Goal: Share content

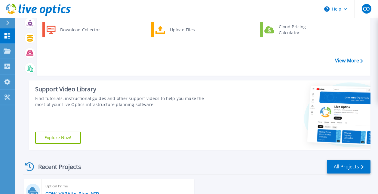
scroll to position [90, 0]
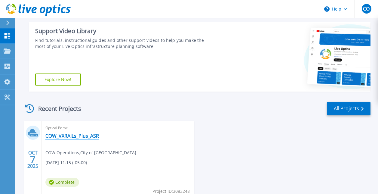
click at [75, 136] on link "COW_VXRAILs_Plus_ASR" at bounding box center [72, 136] width 54 height 6
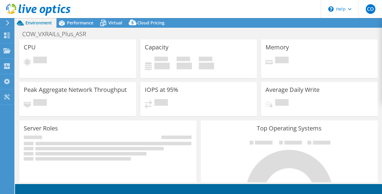
select select "USD"
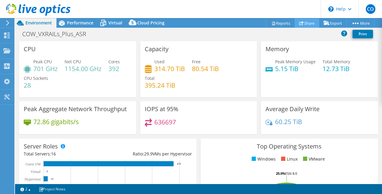
click at [302, 22] on link "Share" at bounding box center [307, 22] width 25 height 9
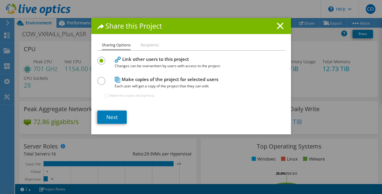
click at [99, 78] on label at bounding box center [102, 78] width 11 height 2
click at [0, 0] on input "radio" at bounding box center [0, 0] width 0 height 0
click at [113, 115] on link "Next" at bounding box center [111, 116] width 29 height 13
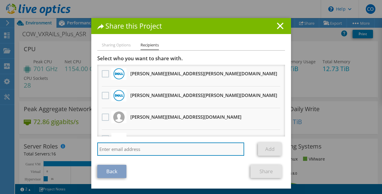
click at [130, 147] on input "search" at bounding box center [170, 148] width 147 height 13
paste input "[PERSON_NAME][EMAIL_ADDRESS][DOMAIN_NAME]"
type input "[PERSON_NAME][EMAIL_ADDRESS][DOMAIN_NAME]"
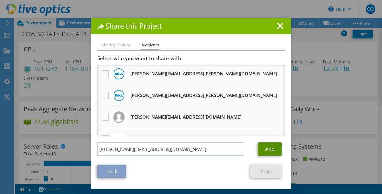
click at [266, 148] on link "Add" at bounding box center [270, 148] width 24 height 13
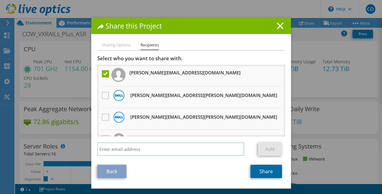
click at [260, 171] on link "Share" at bounding box center [267, 170] width 32 height 13
